Goal: Transaction & Acquisition: Download file/media

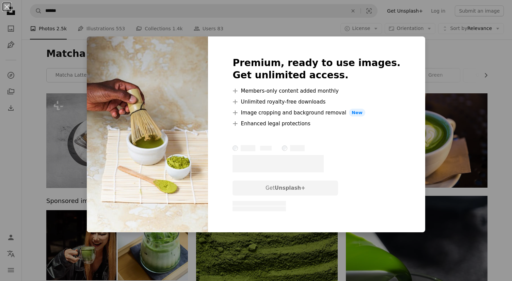
scroll to position [3498, 0]
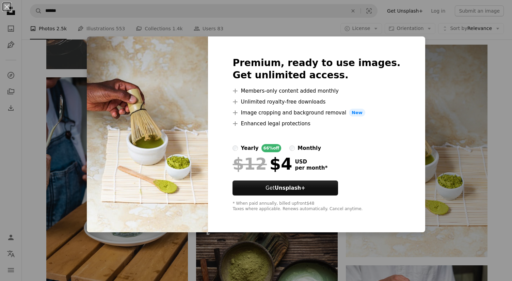
click at [450, 204] on div "An X shape Premium, ready to use images. Get unlimited access. A plus sign Memb…" at bounding box center [256, 140] width 512 height 281
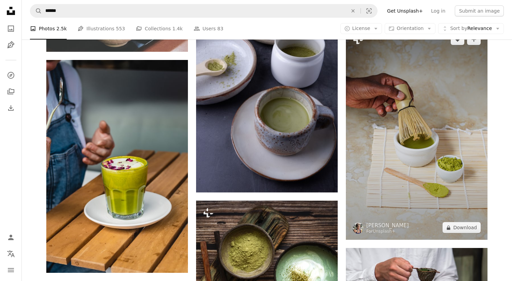
scroll to position [3521, 0]
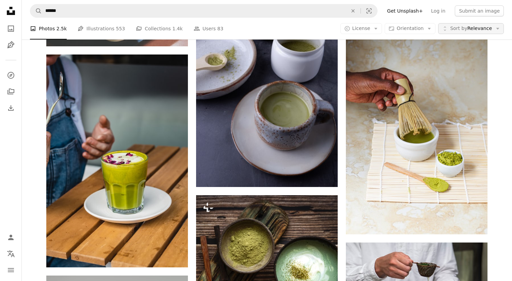
click at [470, 29] on span "Sort by Relevance" at bounding box center [471, 28] width 42 height 7
click at [370, 30] on span "License" at bounding box center [361, 28] width 18 height 5
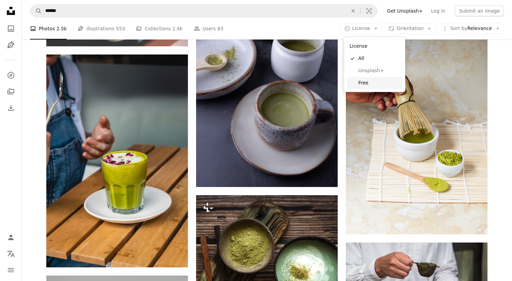
click at [361, 81] on span "Free" at bounding box center [379, 83] width 42 height 7
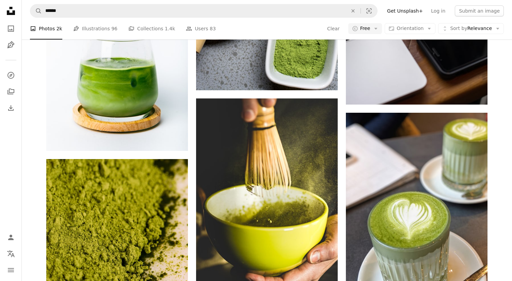
scroll to position [642, 0]
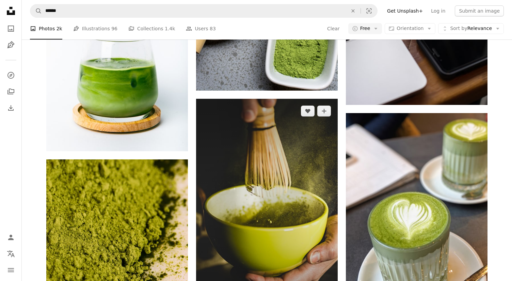
click at [269, 126] on img at bounding box center [267, 205] width 142 height 212
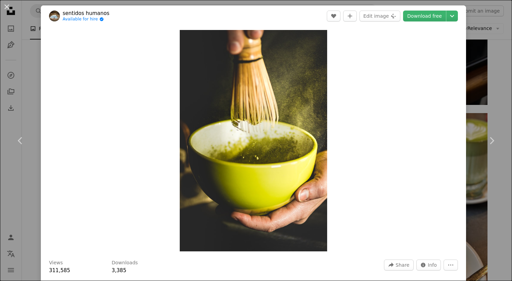
click at [494, 107] on div "An X shape Chevron left Chevron right sentidos humanos Available for hire A che…" at bounding box center [256, 140] width 512 height 281
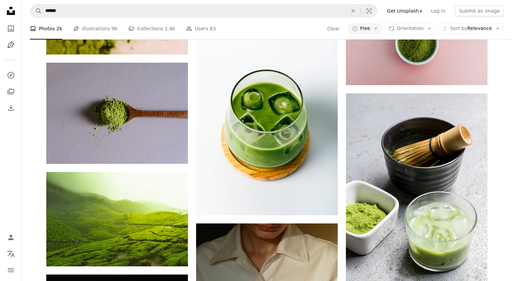
scroll to position [959, 0]
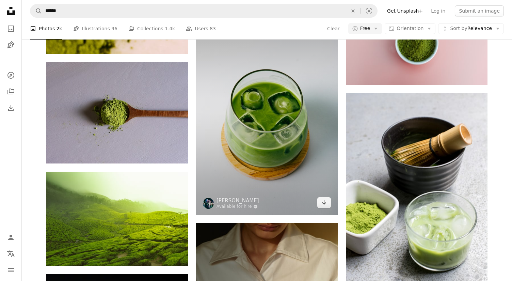
click at [292, 139] on img at bounding box center [267, 108] width 142 height 213
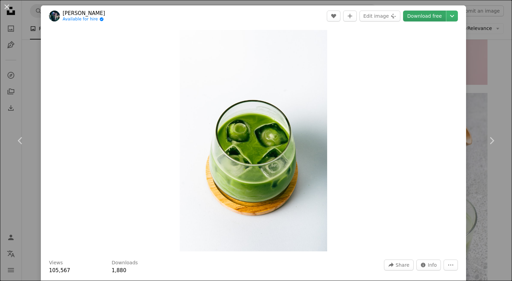
click at [438, 18] on link "Download free" at bounding box center [424, 16] width 43 height 11
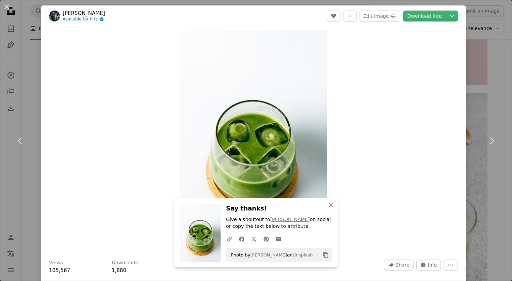
click at [490, 103] on div "An X shape Chevron left Chevron right [PERSON_NAME] Available for hire A checkm…" at bounding box center [256, 140] width 512 height 281
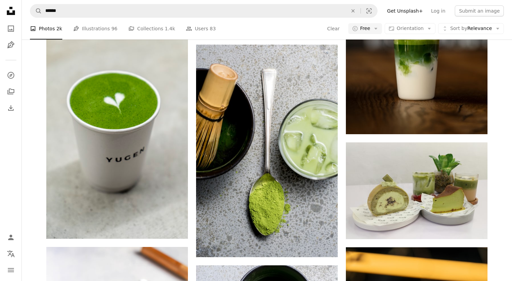
scroll to position [3044, 0]
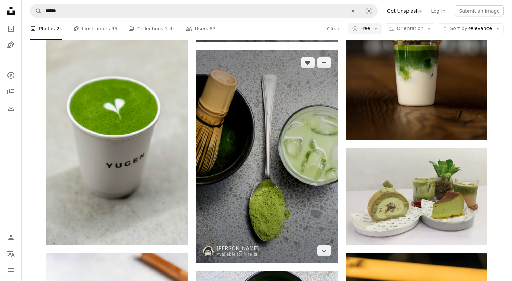
click at [312, 166] on img at bounding box center [267, 156] width 142 height 212
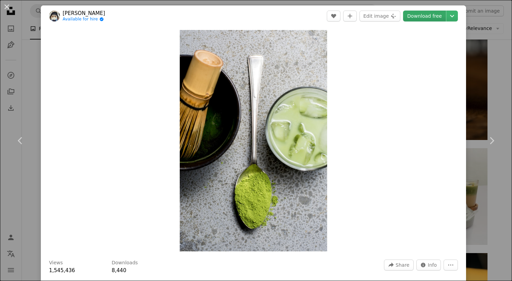
click at [430, 17] on link "Download free" at bounding box center [424, 16] width 43 height 11
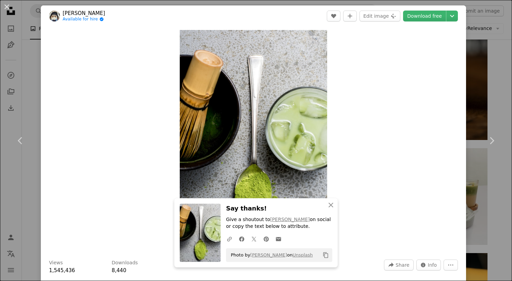
click at [483, 51] on div "An X shape Chevron left Chevron right [PERSON_NAME] Available for hire A checkm…" at bounding box center [256, 140] width 512 height 281
